Goal: Complete application form

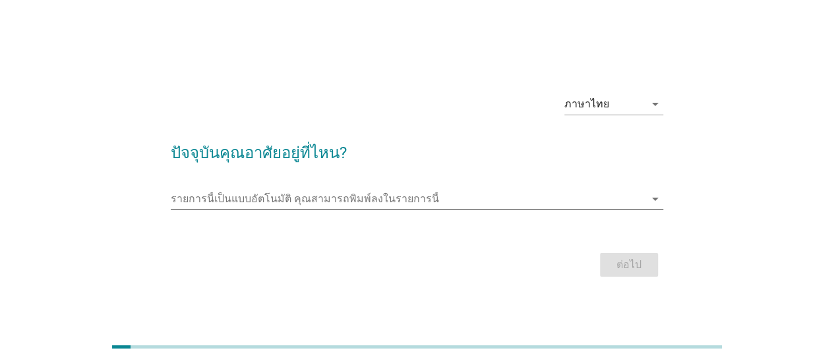
click at [389, 208] on input "รายการนี้เป็นแบบอัตโนมัติ คุณสามารถพิมพ์ลงในรายการนี้" at bounding box center [408, 198] width 474 height 21
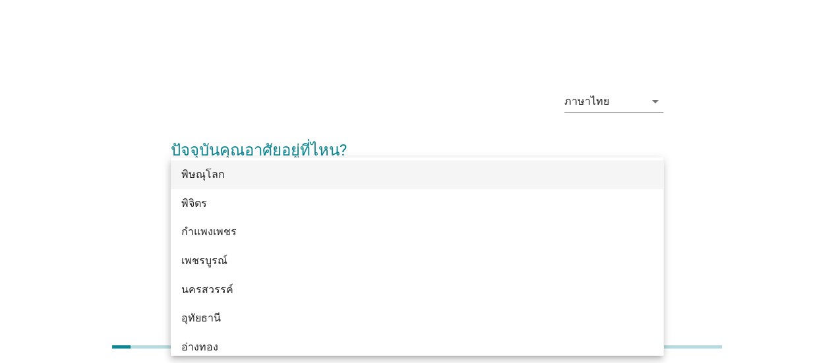
scroll to position [962, 0]
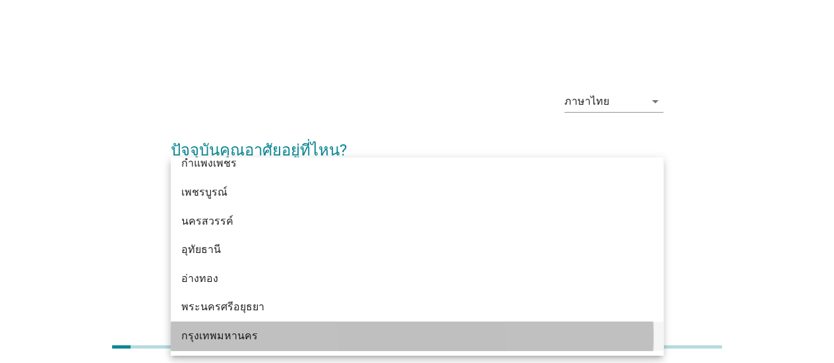
click at [333, 334] on div "กรุงเทพมหานคร" at bounding box center [397, 336] width 432 height 16
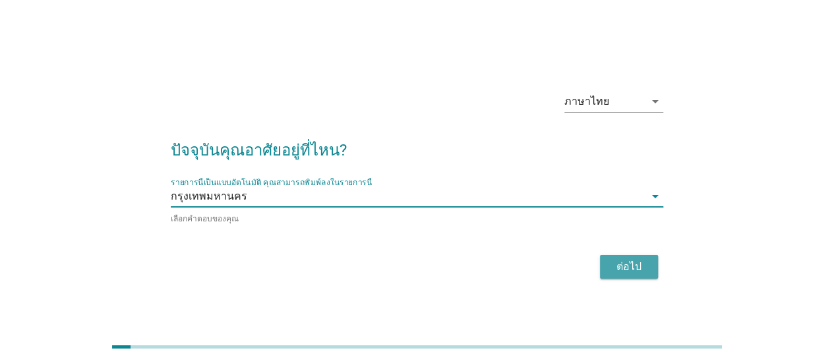
click at [625, 272] on div "ต่อไป" at bounding box center [628, 267] width 37 height 16
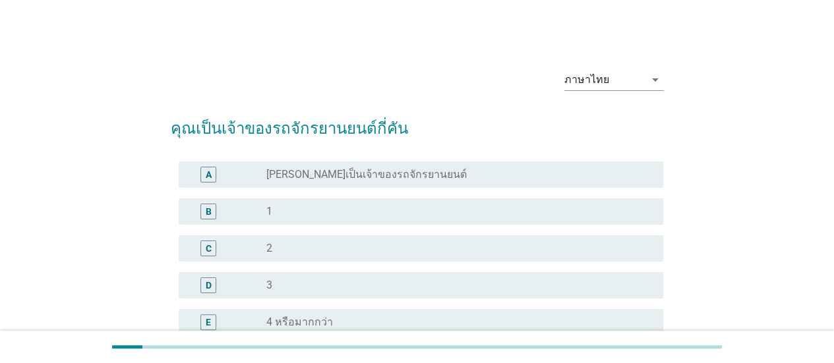
click at [337, 225] on div "B radio_button_unchecked 1" at bounding box center [417, 211] width 492 height 37
click at [336, 214] on div "radio_button_unchecked 1" at bounding box center [454, 211] width 376 height 13
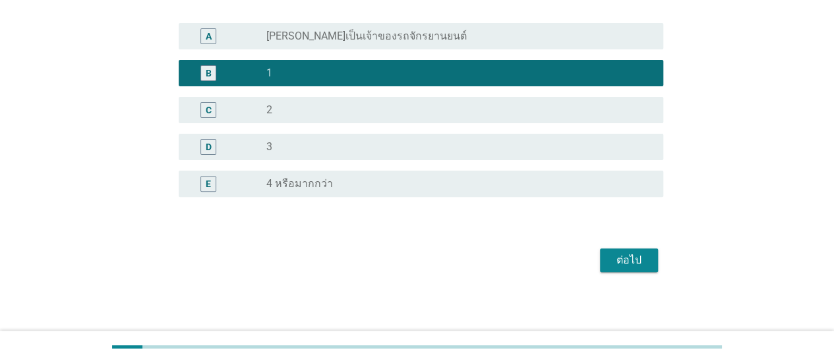
scroll to position [141, 0]
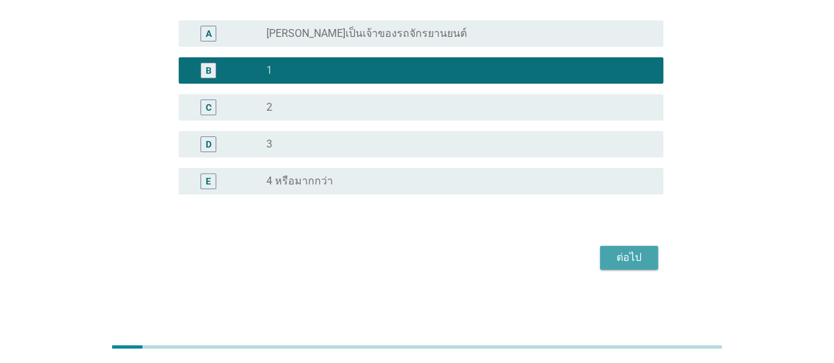
click at [617, 260] on div "ต่อไป" at bounding box center [628, 258] width 37 height 16
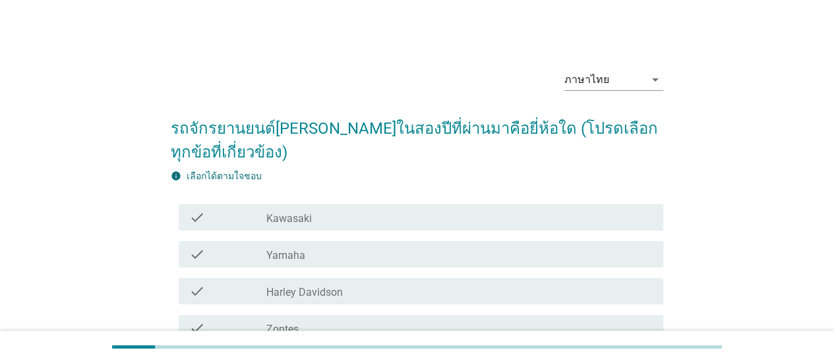
scroll to position [264, 0]
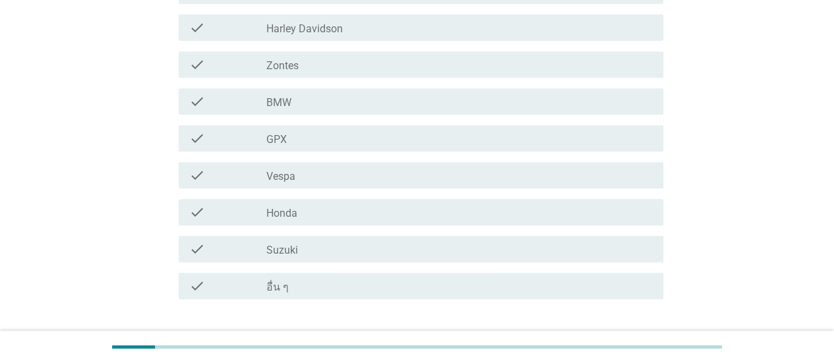
click at [318, 217] on div "check_box_outline_blank Honda" at bounding box center [459, 212] width 386 height 16
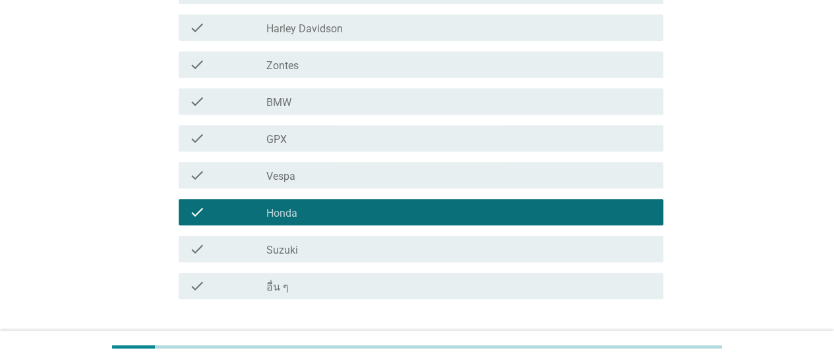
scroll to position [353, 0]
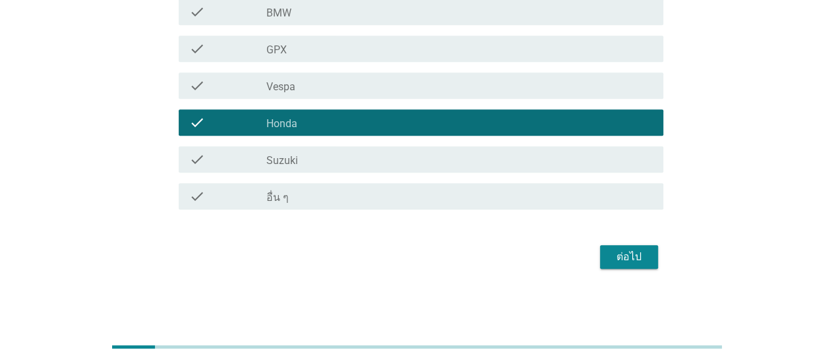
click at [643, 241] on div "ต่อไป" at bounding box center [417, 257] width 492 height 32
click at [642, 251] on div "ต่อไป" at bounding box center [628, 257] width 37 height 16
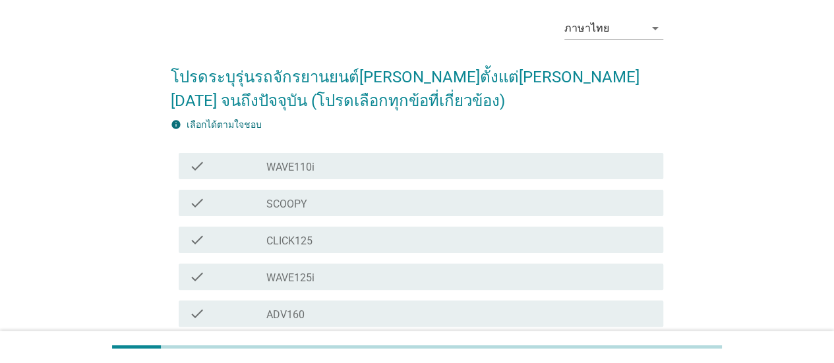
scroll to position [132, 0]
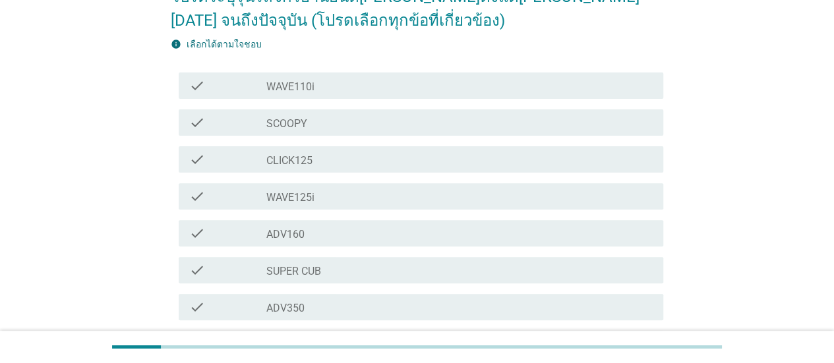
click at [327, 129] on div "check_box_outline_blank SCOOPY" at bounding box center [459, 123] width 386 height 16
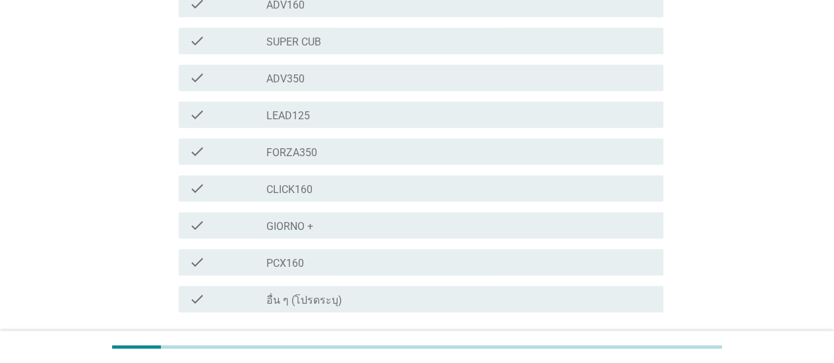
scroll to position [464, 0]
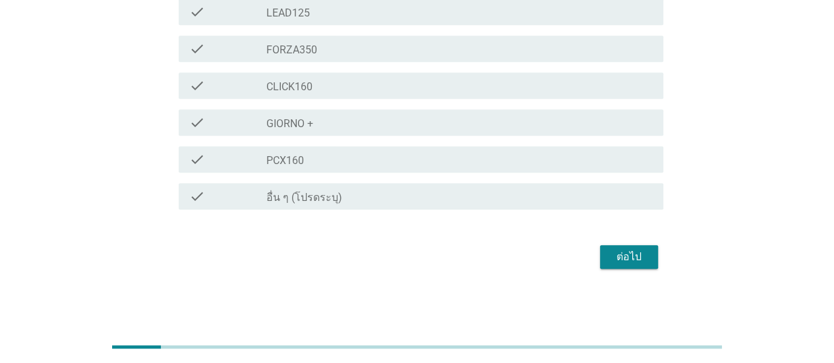
click at [635, 266] on button "ต่อไป" at bounding box center [629, 257] width 58 height 24
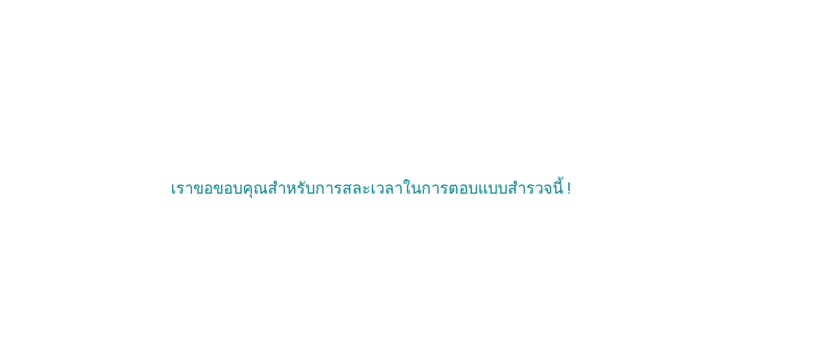
scroll to position [0, 0]
